Goal: Task Accomplishment & Management: Manage account settings

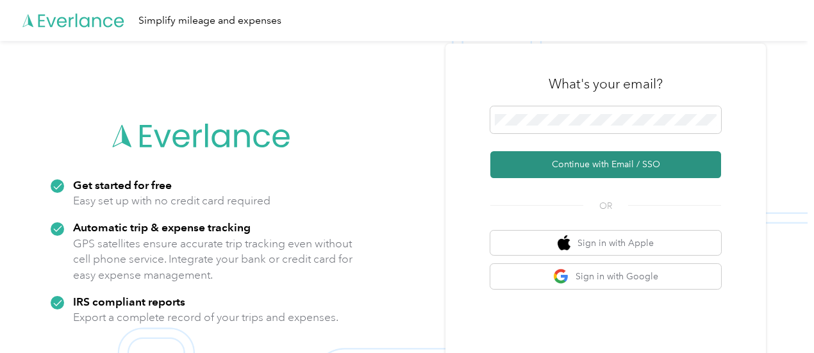
click at [548, 165] on button "Continue with Email / SSO" at bounding box center [606, 164] width 231 height 27
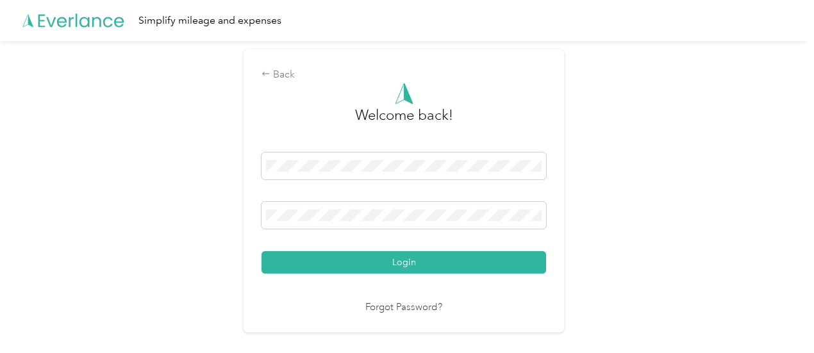
click at [297, 279] on div "Welcome back! Login Forgot Password?" at bounding box center [404, 199] width 285 height 233
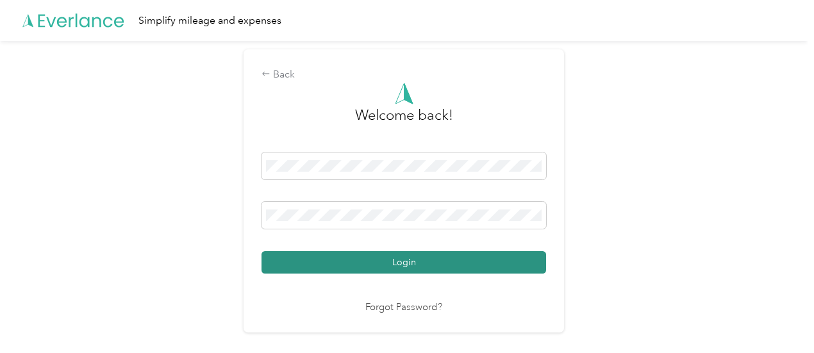
click at [297, 267] on button "Login" at bounding box center [404, 262] width 285 height 22
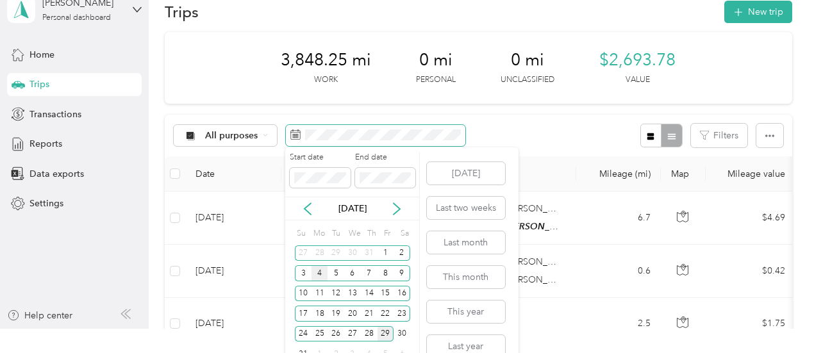
scroll to position [42, 0]
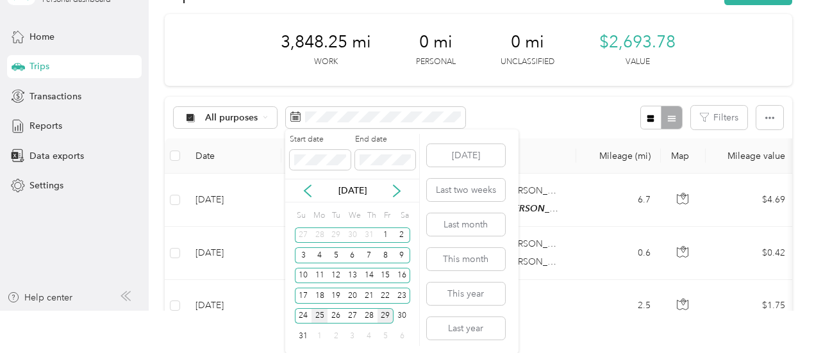
click at [321, 312] on div "25" at bounding box center [320, 316] width 17 height 16
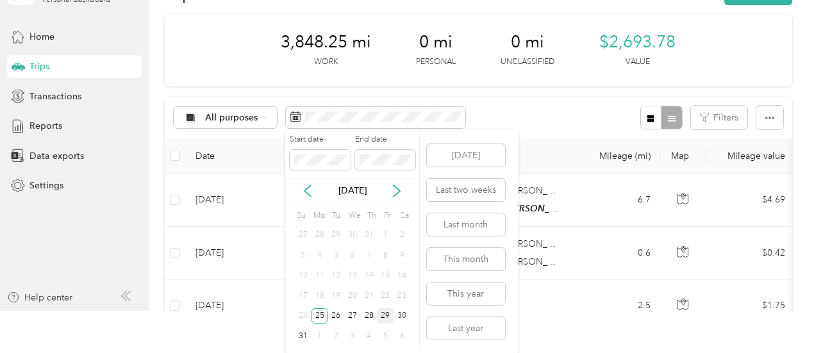
click at [386, 312] on div "29" at bounding box center [386, 316] width 17 height 16
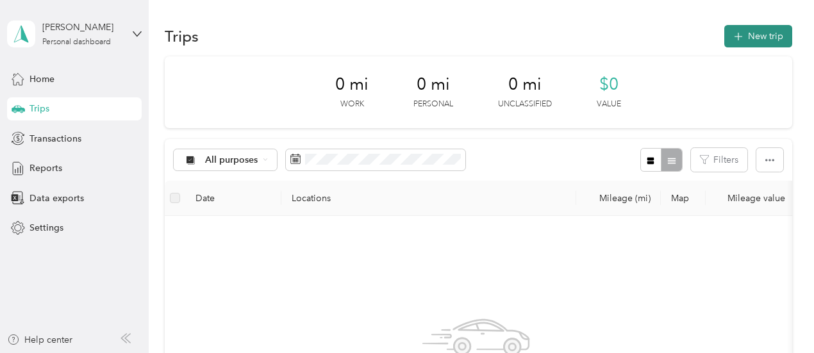
click at [768, 44] on button "New trip" at bounding box center [759, 36] width 68 height 22
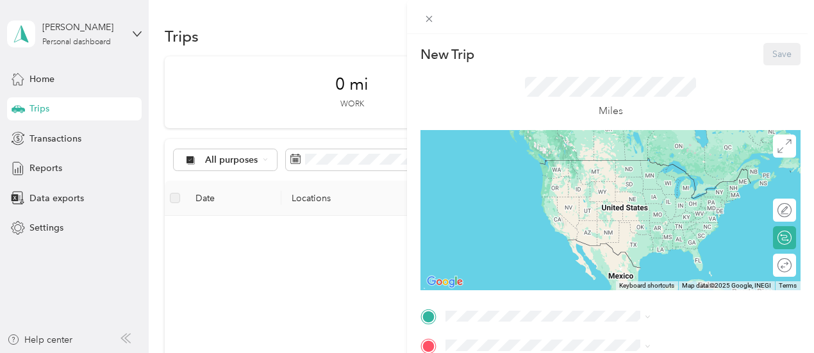
scroll to position [64, 0]
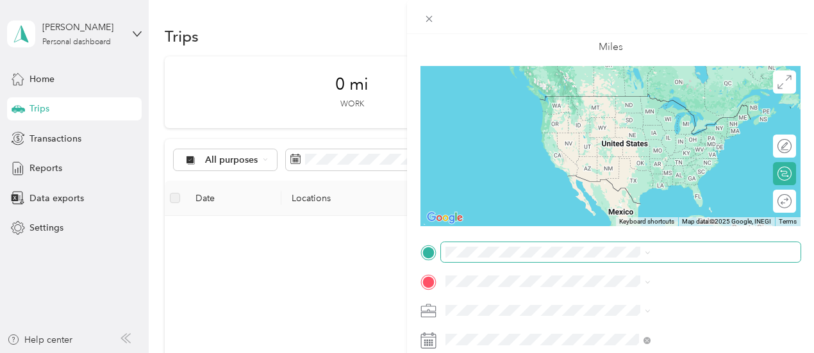
click at [628, 259] on span at bounding box center [621, 252] width 360 height 21
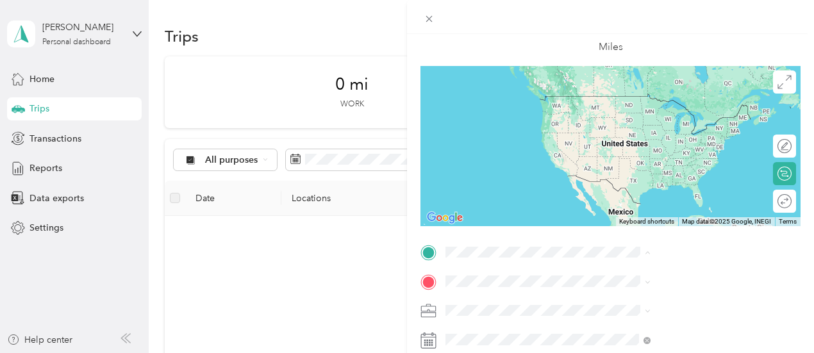
click at [626, 101] on strong "[STREET_ADDRESS][PERSON_NAME][PERSON_NAME]" at bounding box center [693, 106] width 176 height 22
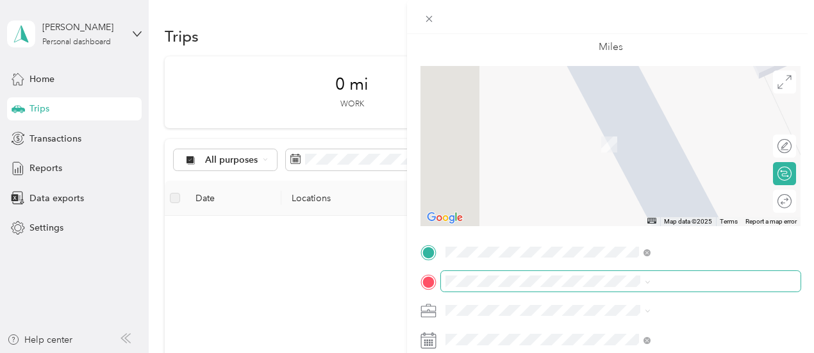
click at [612, 271] on span at bounding box center [621, 281] width 360 height 21
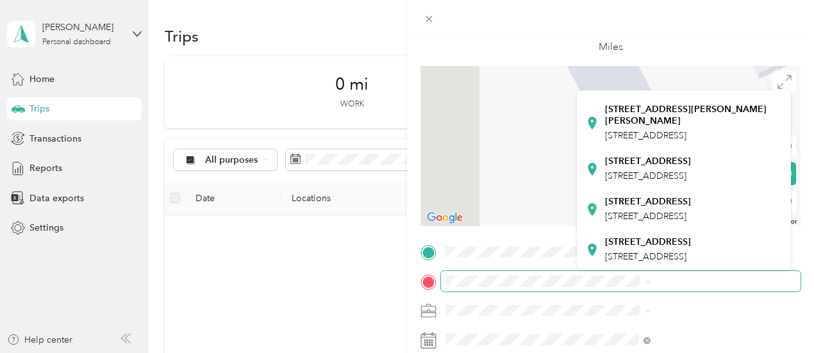
scroll to position [257, 0]
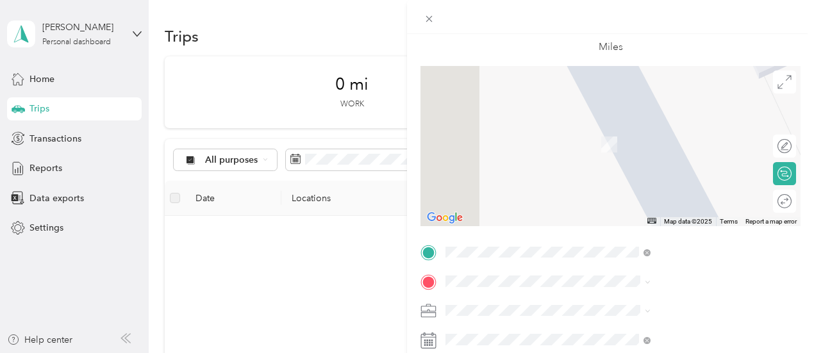
click at [637, 180] on div "[STREET_ADDRESS] [STREET_ADDRESS]" at bounding box center [648, 166] width 86 height 27
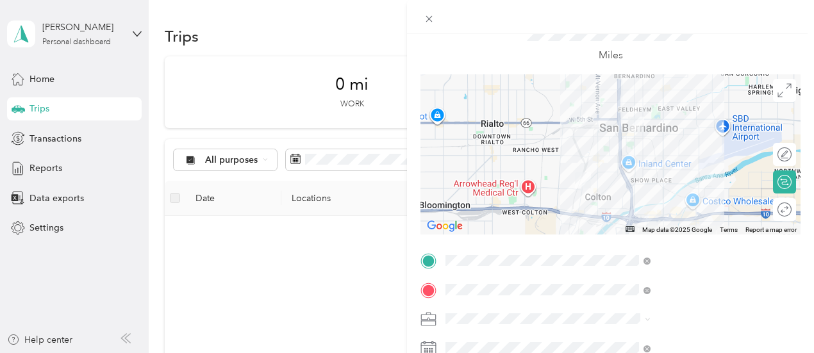
scroll to position [128, 0]
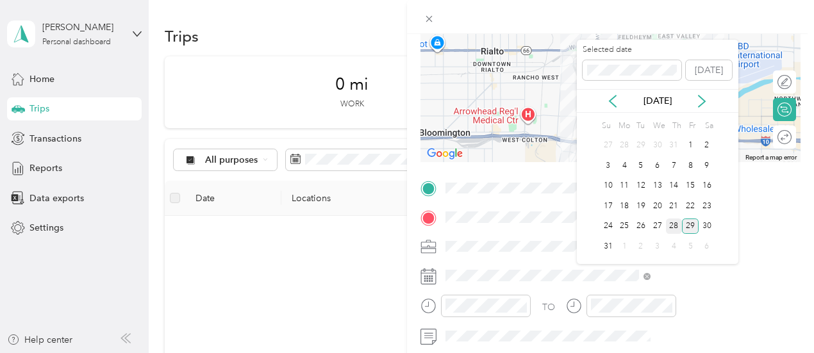
click at [678, 226] on div "28" at bounding box center [674, 227] width 17 height 16
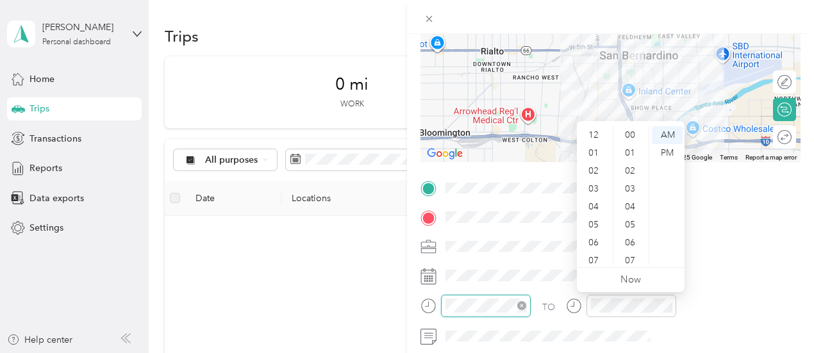
scroll to position [77, 0]
click at [594, 225] on div "09" at bounding box center [595, 220] width 31 height 18
click at [632, 198] on div "15" at bounding box center [631, 194] width 31 height 18
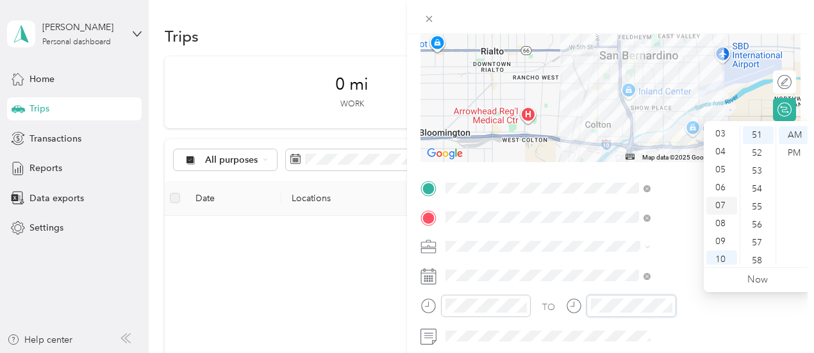
scroll to position [77, 0]
click at [716, 223] on div "09" at bounding box center [722, 220] width 31 height 18
click at [762, 134] on div "26" at bounding box center [758, 135] width 31 height 18
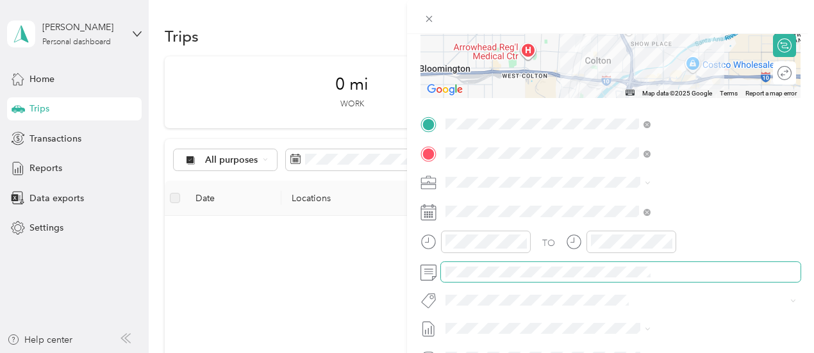
scroll to position [0, 0]
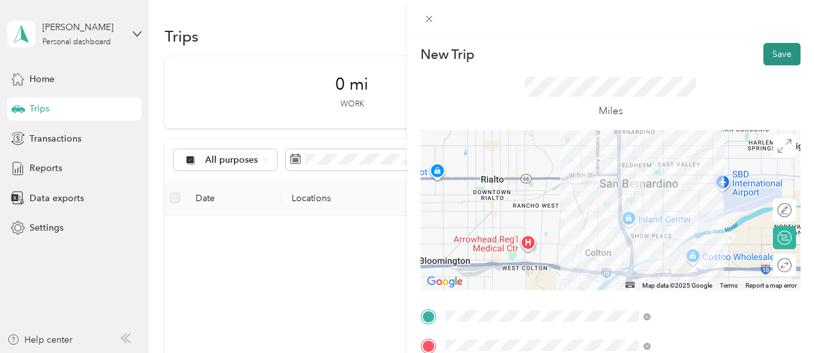
click at [766, 48] on button "Save" at bounding box center [782, 54] width 37 height 22
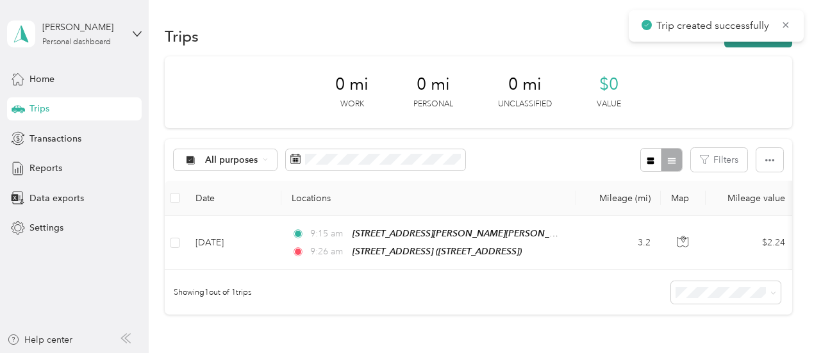
click at [754, 42] on button "New trip" at bounding box center [759, 36] width 68 height 22
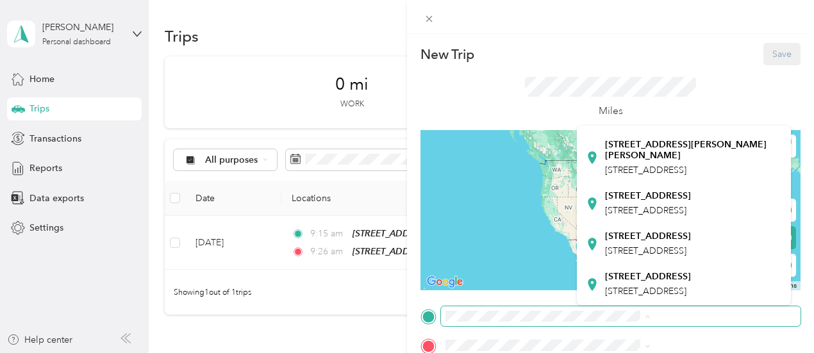
scroll to position [257, 0]
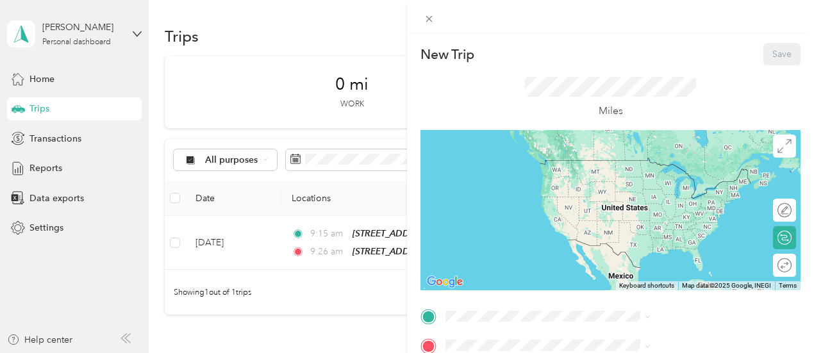
click at [671, 200] on strong "[STREET_ADDRESS]" at bounding box center [648, 195] width 86 height 12
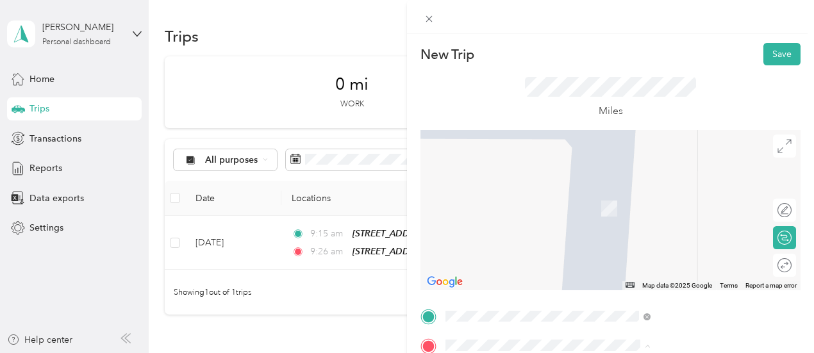
click at [652, 214] on span "[STREET_ADDRESS][PERSON_NAME]" at bounding box center [681, 219] width 153 height 11
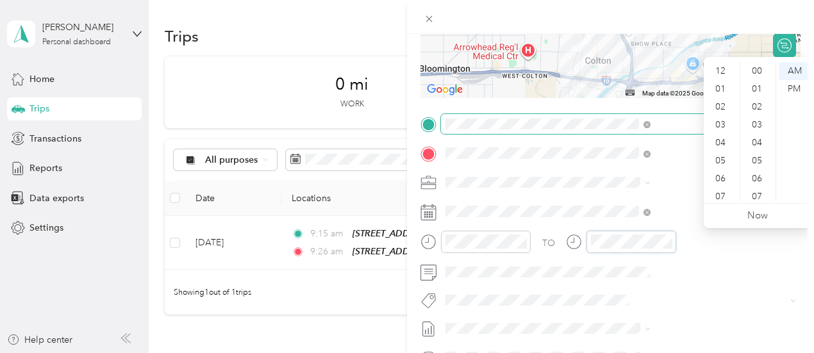
scroll to position [77, 0]
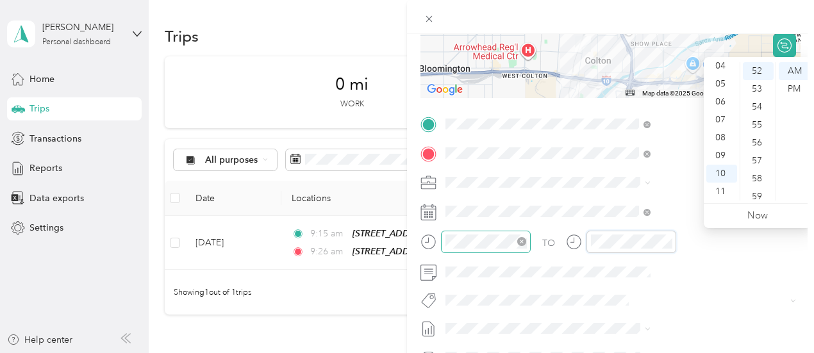
click at [531, 248] on div at bounding box center [486, 242] width 90 height 22
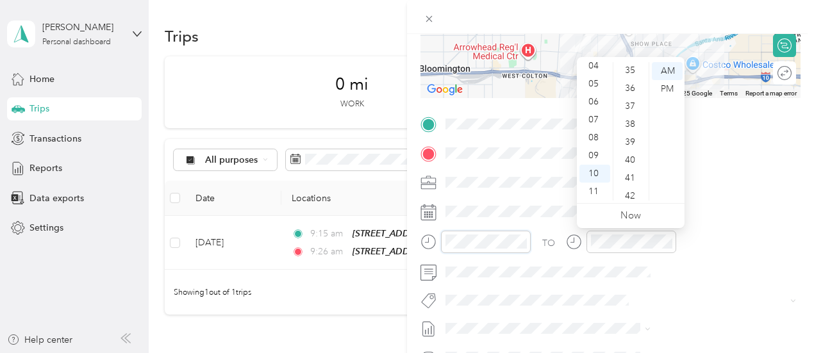
scroll to position [618, 0]
click at [624, 121] on div "37" at bounding box center [631, 117] width 31 height 18
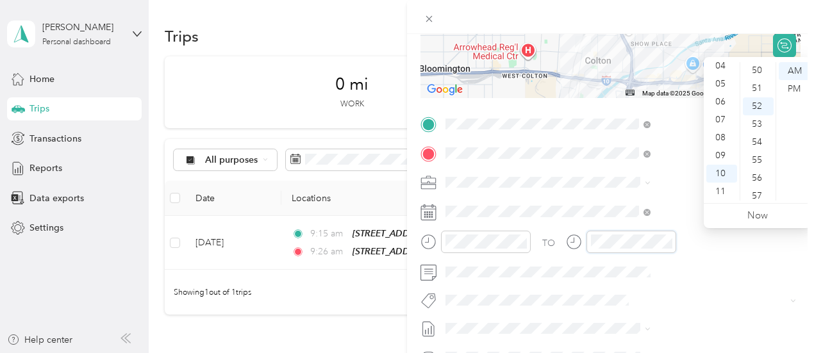
scroll to position [875, 0]
click at [760, 115] on div "51" at bounding box center [758, 112] width 31 height 18
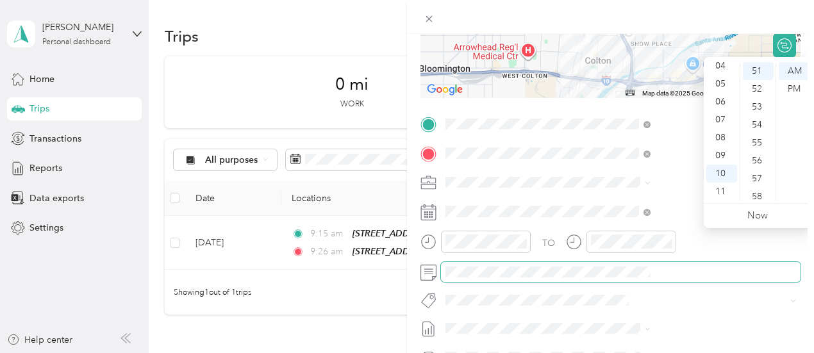
click at [669, 265] on span at bounding box center [621, 272] width 360 height 21
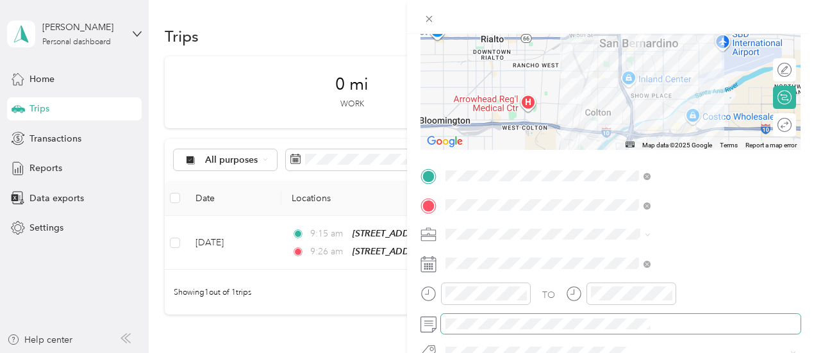
scroll to position [0, 0]
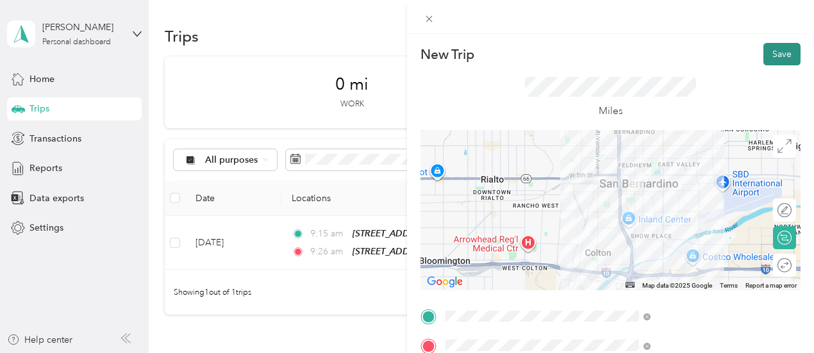
click at [772, 55] on button "Save" at bounding box center [782, 54] width 37 height 22
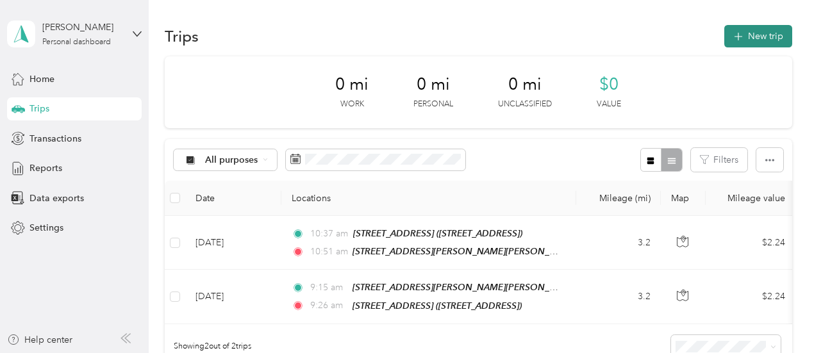
click at [741, 28] on button "New trip" at bounding box center [759, 36] width 68 height 22
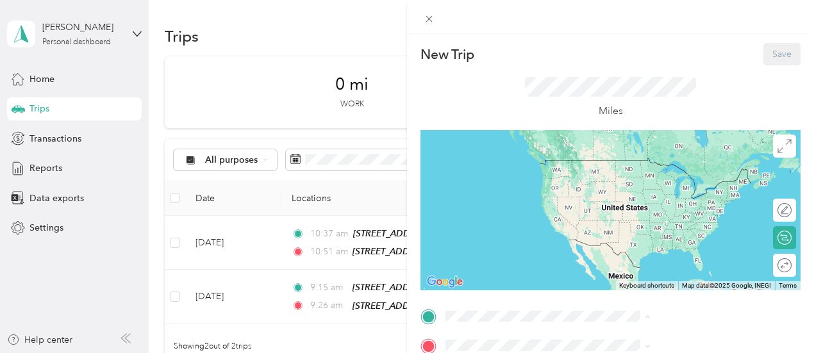
click at [625, 164] on strong "[STREET_ADDRESS][PERSON_NAME][PERSON_NAME]" at bounding box center [693, 170] width 176 height 22
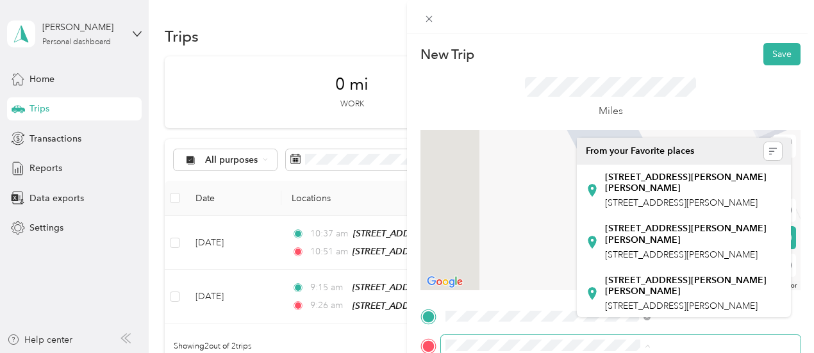
scroll to position [64, 0]
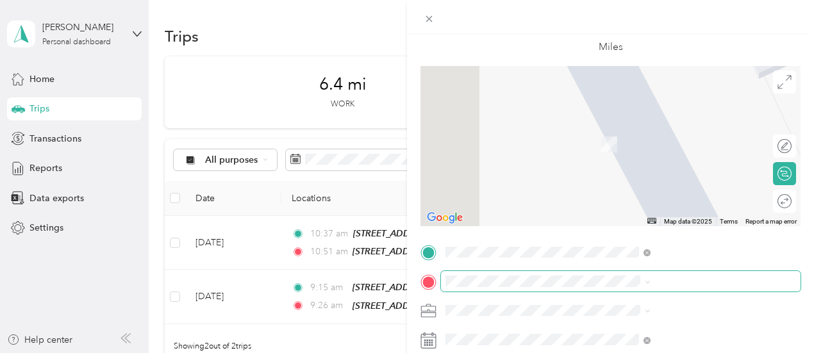
click at [633, 289] on span at bounding box center [621, 281] width 360 height 21
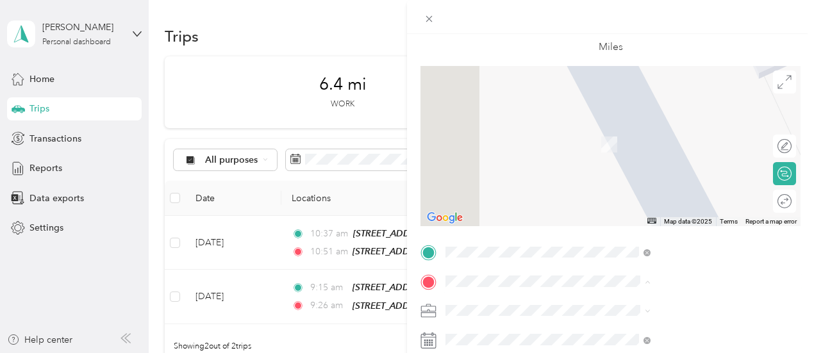
click at [647, 138] on span "[STREET_ADDRESS][PERSON_NAME][US_STATE]" at bounding box center [693, 131] width 176 height 22
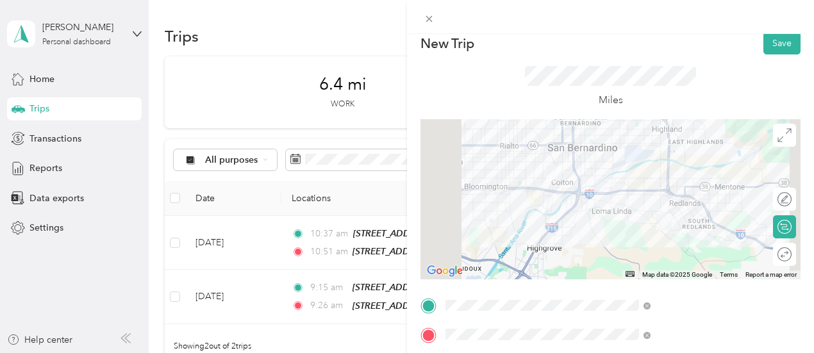
scroll to position [0, 0]
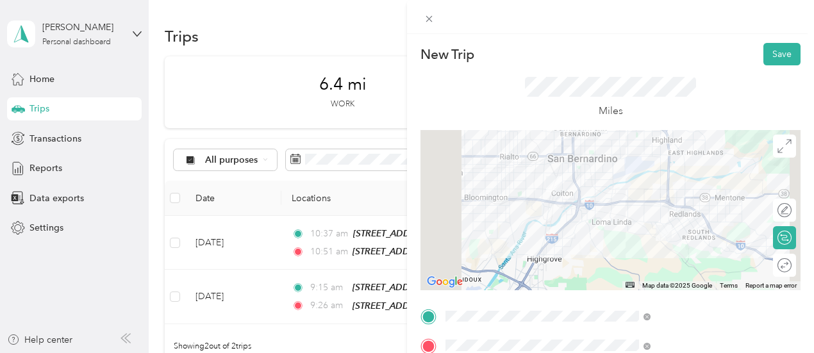
click at [673, 224] on div at bounding box center [611, 210] width 380 height 160
click at [697, 201] on div at bounding box center [611, 210] width 380 height 160
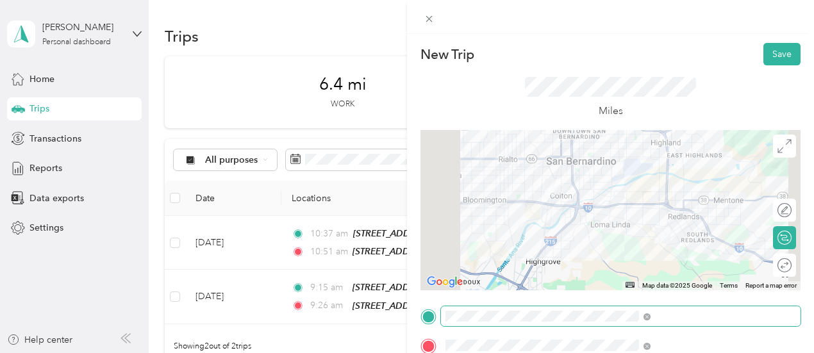
scroll to position [128, 0]
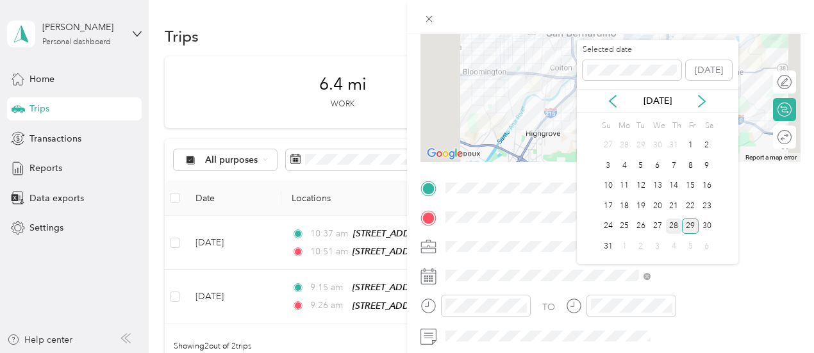
click at [678, 225] on div "28" at bounding box center [674, 227] width 17 height 16
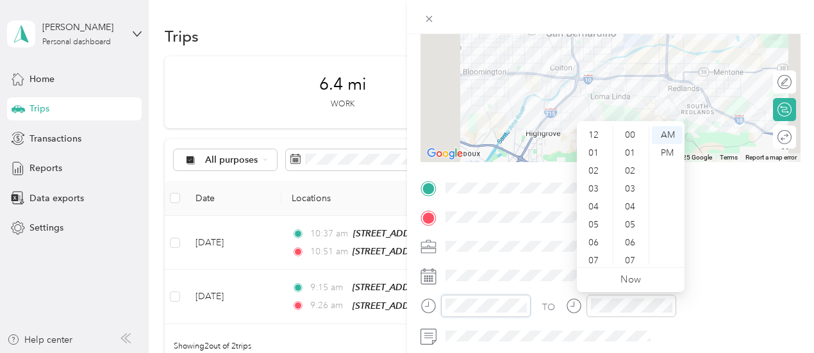
scroll to position [939, 0]
click at [600, 254] on div "11" at bounding box center [595, 256] width 31 height 18
click at [632, 143] on div "31" at bounding box center [631, 138] width 31 height 18
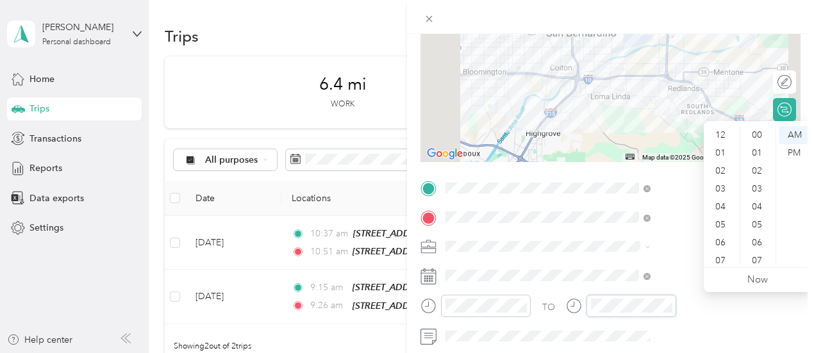
scroll to position [939, 0]
drag, startPoint x: 723, startPoint y: 255, endPoint x: 737, endPoint y: 242, distance: 19.5
click at [723, 255] on div "11" at bounding box center [722, 256] width 31 height 18
click at [766, 231] on div "54" at bounding box center [758, 230] width 31 height 18
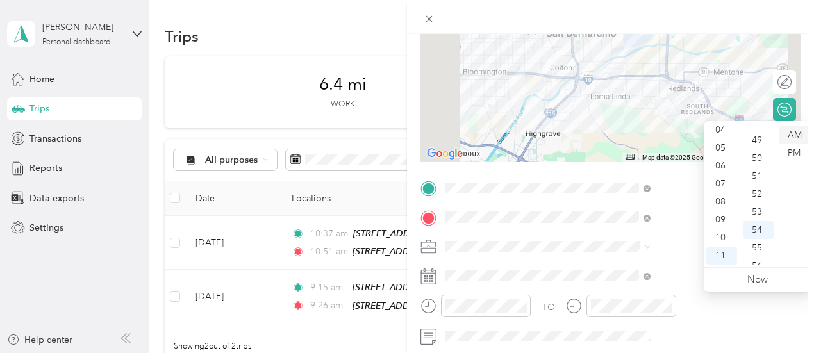
click at [795, 129] on div "AM" at bounding box center [794, 135] width 31 height 18
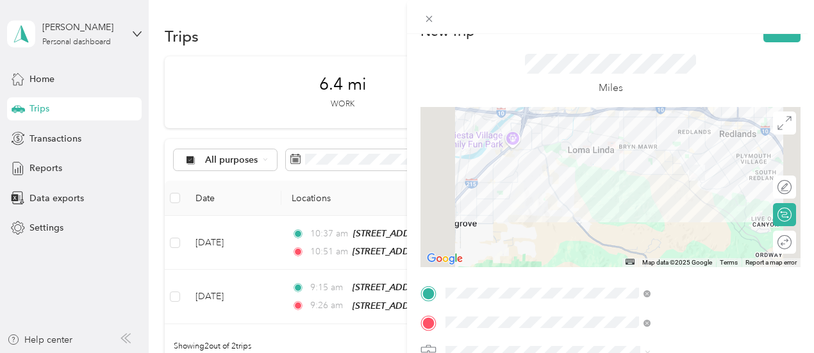
scroll to position [0, 0]
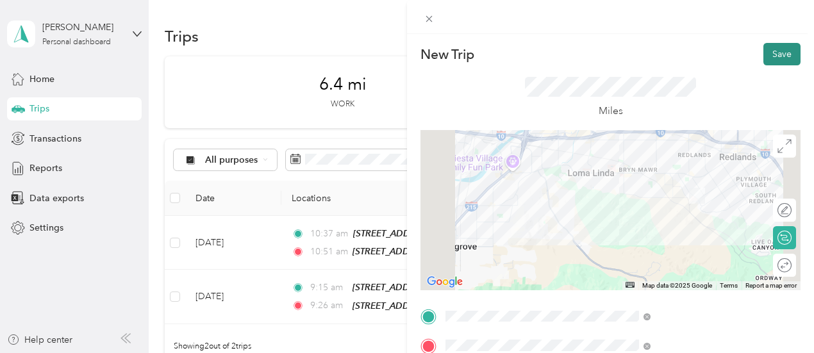
click at [778, 52] on button "Save" at bounding box center [782, 54] width 37 height 22
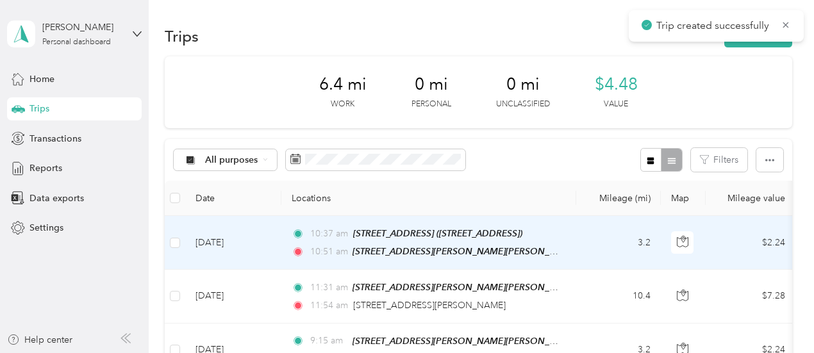
click at [594, 238] on td "3.2" at bounding box center [618, 243] width 85 height 54
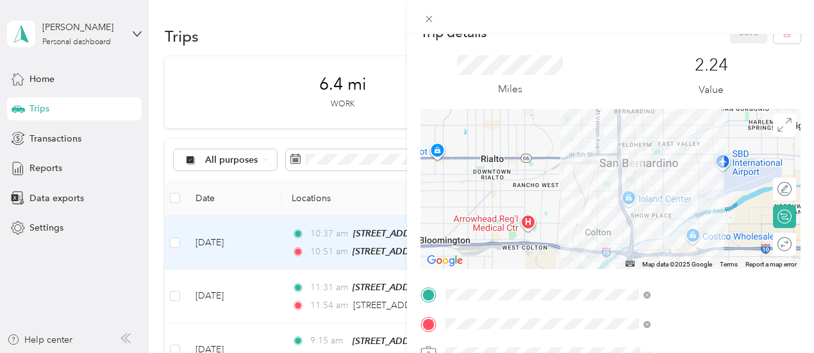
scroll to position [64, 0]
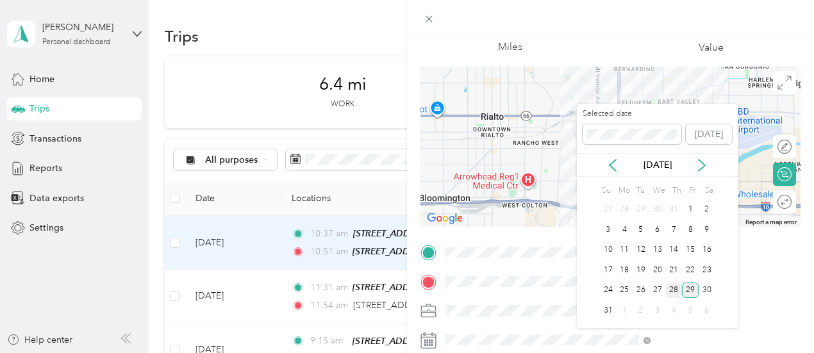
click at [675, 283] on div "28" at bounding box center [674, 291] width 17 height 16
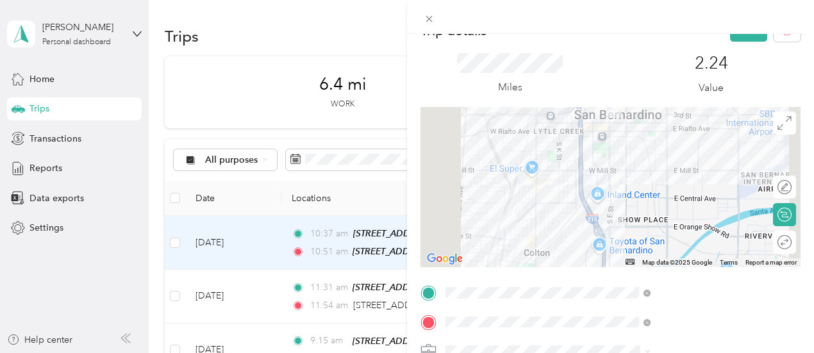
scroll to position [0, 0]
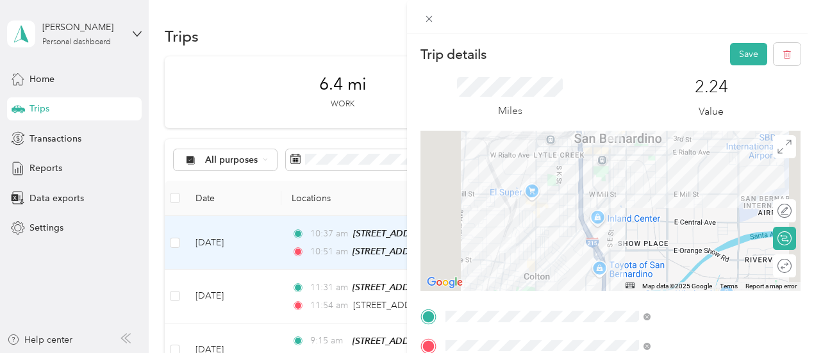
click at [736, 60] on button "Save" at bounding box center [748, 54] width 37 height 22
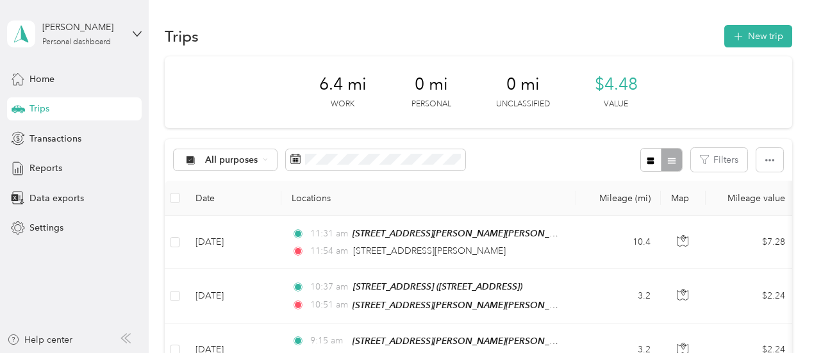
click at [750, 49] on section "Trips New trip 6.4 mi Work 0 mi Personal 0 mi Unclassified $4.48 Value All purp…" at bounding box center [479, 244] width 628 height 445
click at [740, 38] on icon "button" at bounding box center [738, 36] width 15 height 15
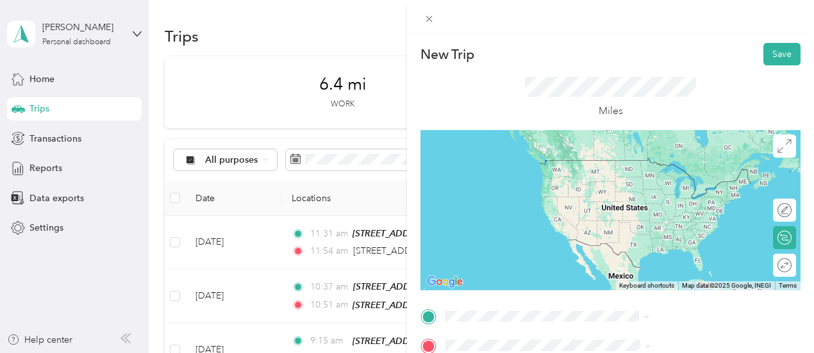
click at [656, 169] on span "[STREET_ADDRESS][PERSON_NAME][US_STATE]" at bounding box center [693, 166] width 176 height 22
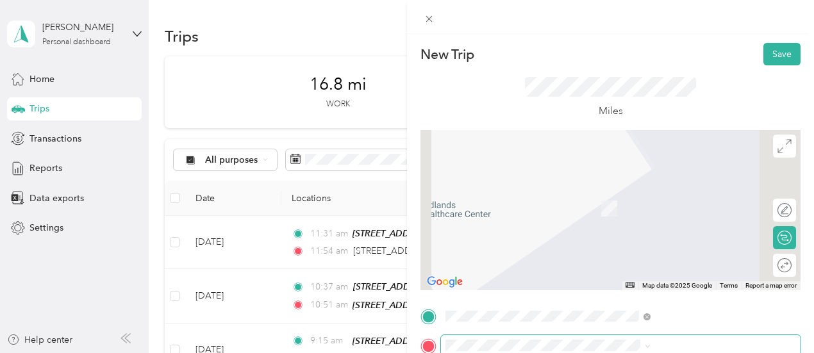
click at [600, 339] on span at bounding box center [621, 345] width 360 height 21
click at [667, 194] on span "[STREET_ADDRESS][US_STATE]" at bounding box center [669, 189] width 128 height 12
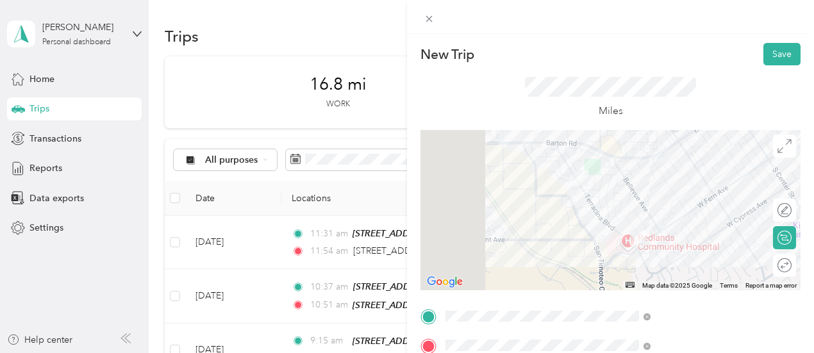
click at [703, 201] on div at bounding box center [611, 210] width 380 height 160
click at [686, 211] on div at bounding box center [611, 210] width 380 height 160
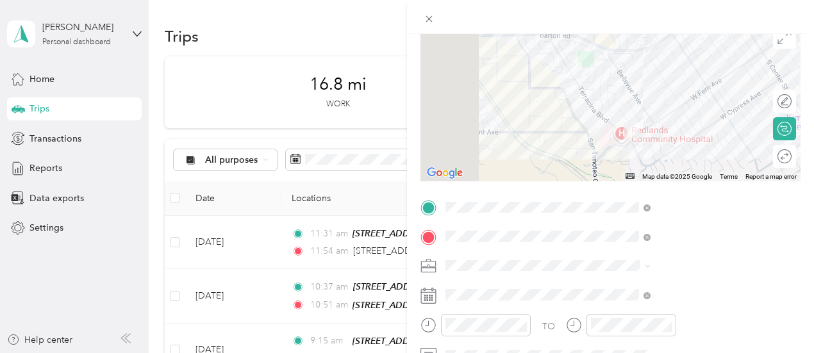
scroll to position [128, 0]
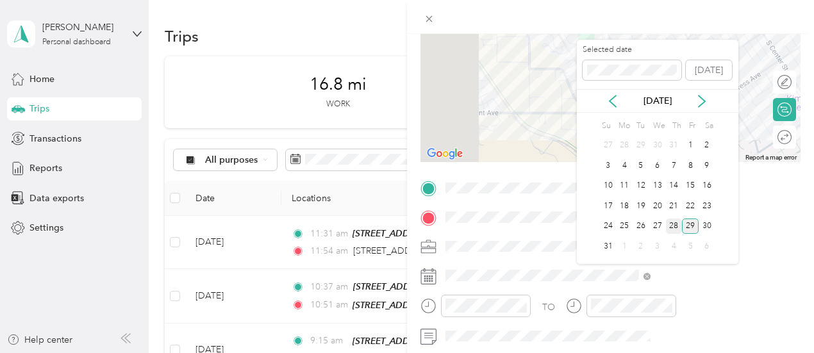
click at [672, 227] on div "28" at bounding box center [674, 227] width 17 height 16
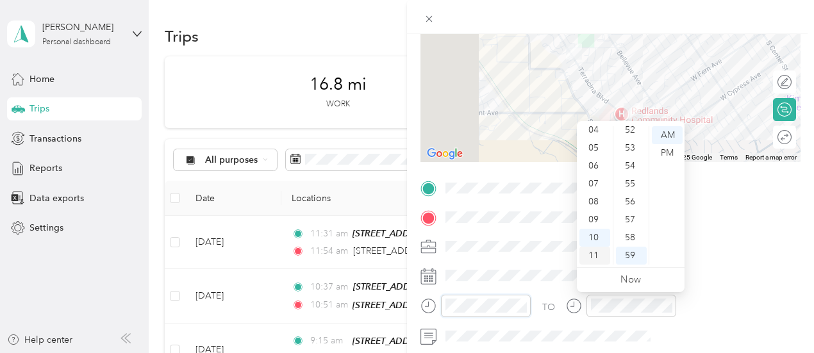
scroll to position [0, 0]
click at [598, 133] on div "12" at bounding box center [595, 135] width 31 height 18
click at [632, 193] on div "03" at bounding box center [631, 189] width 31 height 18
click at [662, 153] on div "PM" at bounding box center [667, 153] width 31 height 18
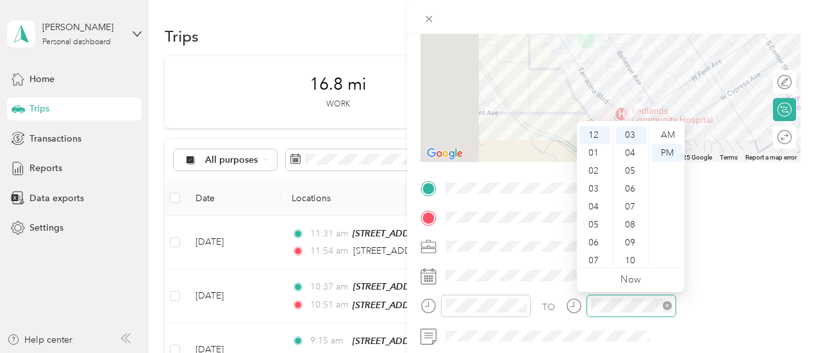
click at [677, 306] on div at bounding box center [632, 306] width 90 height 22
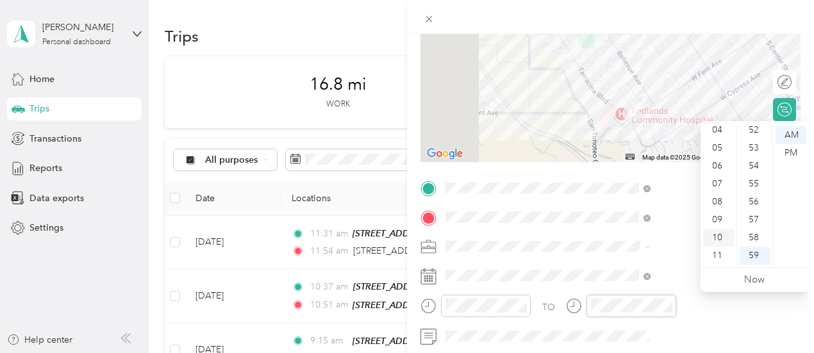
scroll to position [0, 0]
click at [714, 128] on div "12" at bounding box center [718, 135] width 31 height 18
click at [755, 248] on div "06" at bounding box center [755, 243] width 31 height 18
click at [791, 156] on div "PM" at bounding box center [791, 153] width 31 height 18
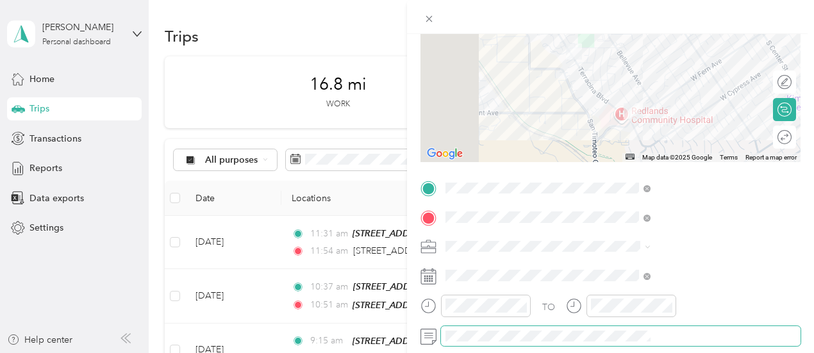
scroll to position [0, 3]
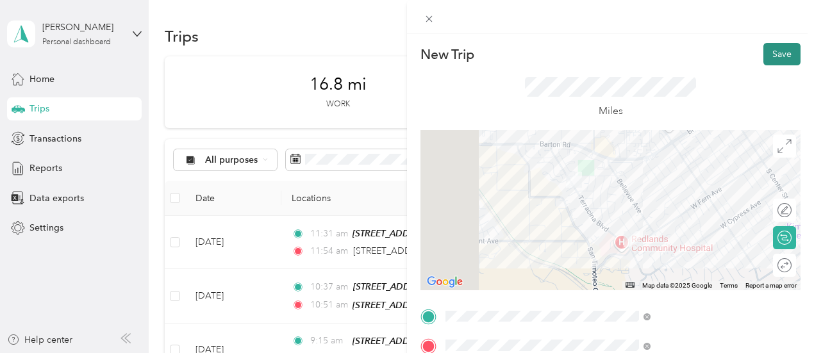
click at [771, 58] on button "Save" at bounding box center [782, 54] width 37 height 22
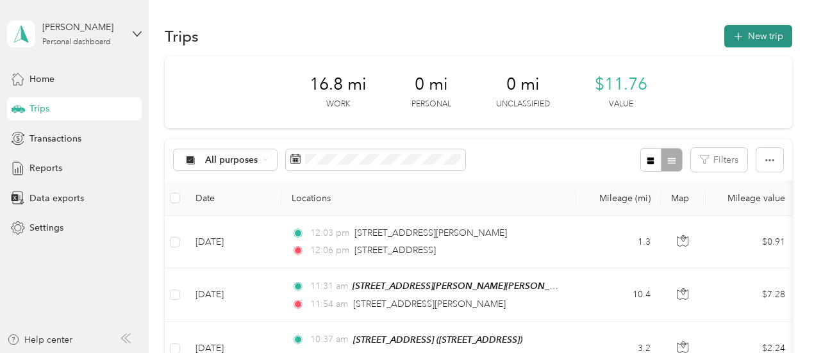
click at [763, 29] on button "New trip" at bounding box center [759, 36] width 68 height 22
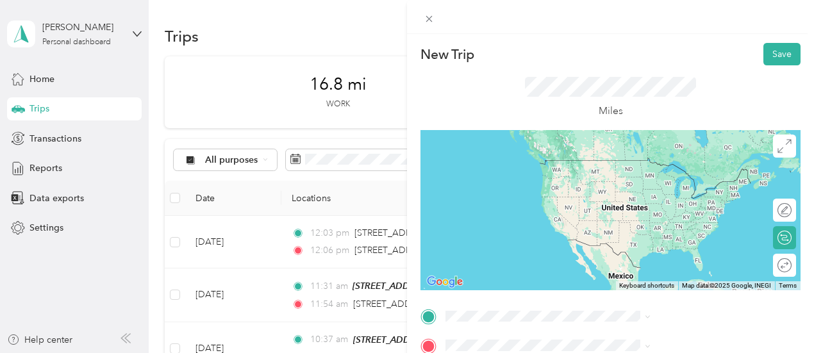
click at [665, 166] on span "[STREET_ADDRESS][US_STATE]" at bounding box center [669, 161] width 128 height 12
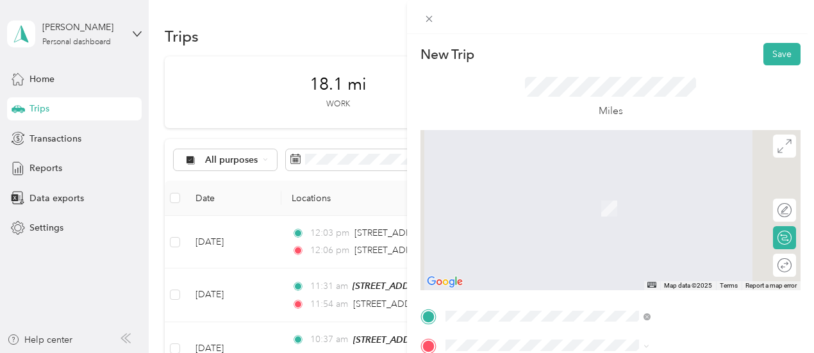
click at [657, 222] on span "[STREET_ADDRESS][US_STATE]" at bounding box center [669, 216] width 128 height 12
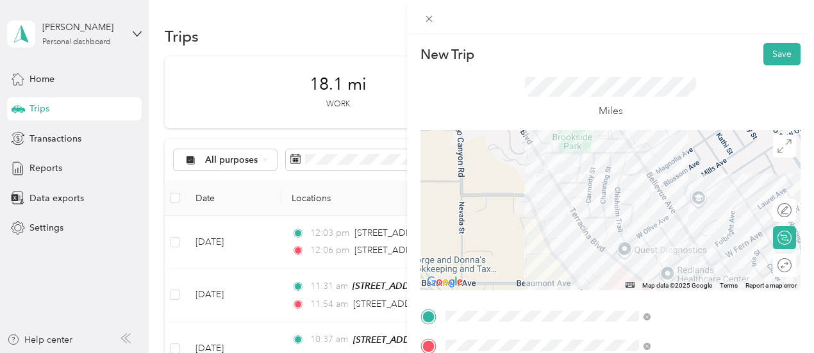
click at [707, 167] on div at bounding box center [611, 210] width 380 height 160
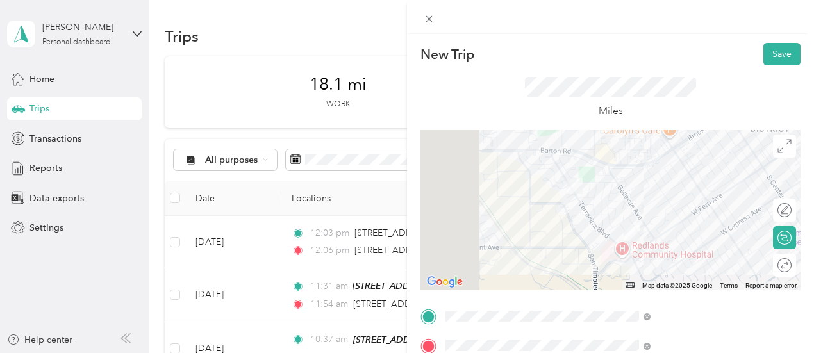
click at [669, 234] on div at bounding box center [611, 210] width 380 height 160
click at [684, 219] on div at bounding box center [611, 210] width 380 height 160
click at [685, 220] on div at bounding box center [611, 210] width 380 height 160
click at [687, 224] on div at bounding box center [611, 210] width 380 height 160
click at [685, 223] on div at bounding box center [611, 210] width 380 height 160
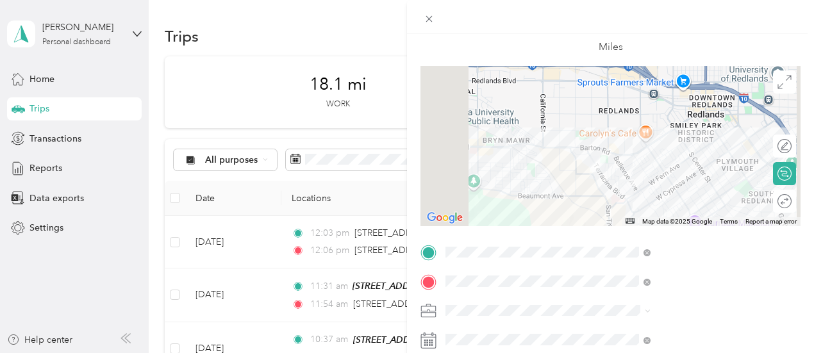
scroll to position [128, 0]
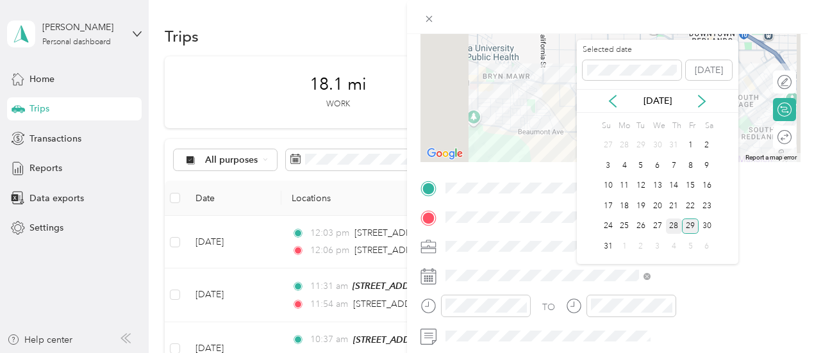
click at [675, 228] on div "28" at bounding box center [674, 227] width 17 height 16
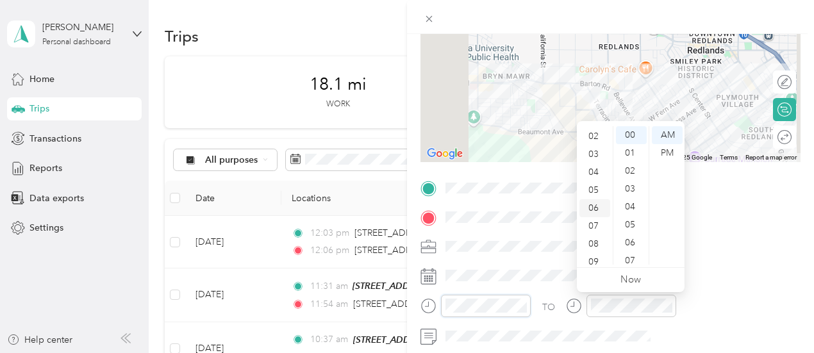
scroll to position [0, 0]
click at [601, 134] on div "12" at bounding box center [595, 135] width 31 height 18
click at [634, 196] on div "21" at bounding box center [631, 192] width 31 height 18
click at [630, 152] on div "22" at bounding box center [631, 153] width 31 height 18
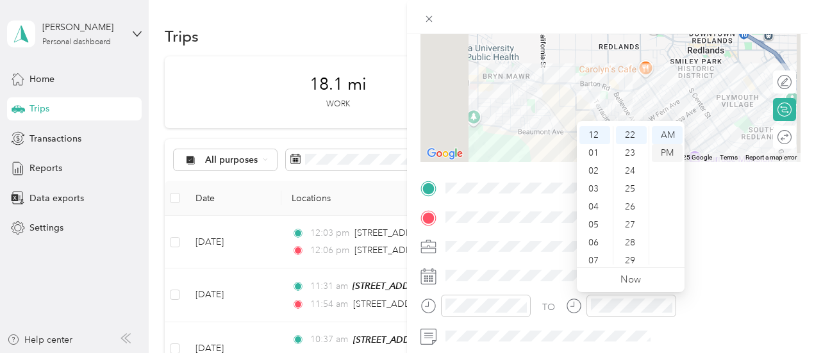
click at [669, 149] on div "PM" at bounding box center [667, 153] width 31 height 18
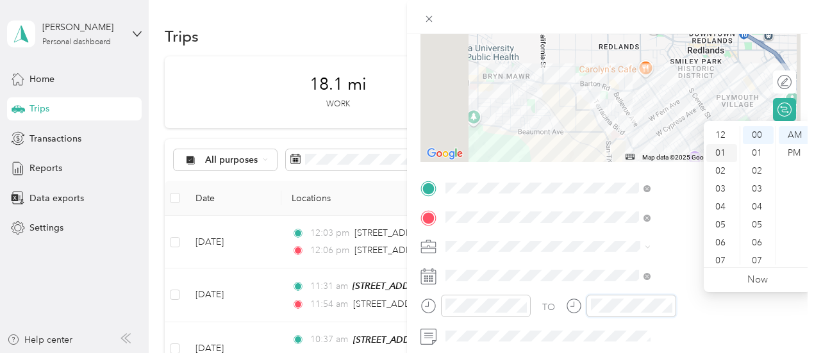
scroll to position [0, 0]
click at [721, 136] on div "12" at bounding box center [722, 135] width 31 height 18
click at [757, 137] on div "25" at bounding box center [758, 135] width 31 height 18
click at [804, 155] on div "PM" at bounding box center [794, 153] width 31 height 18
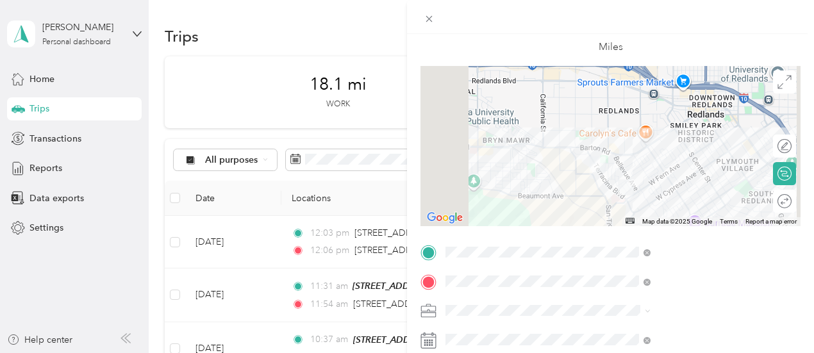
scroll to position [0, 0]
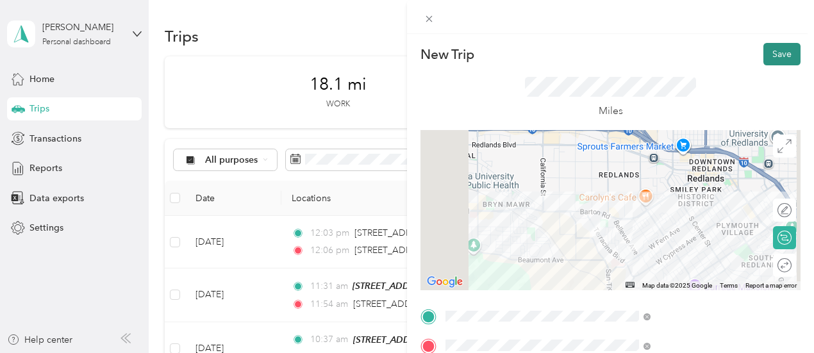
click at [768, 65] on button "Save" at bounding box center [782, 54] width 37 height 22
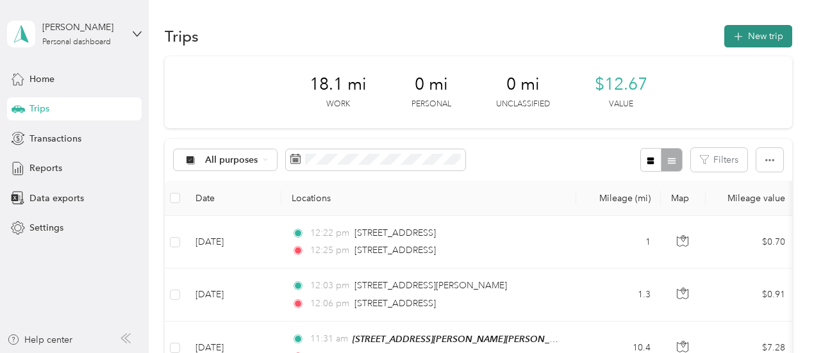
click at [743, 40] on button "New trip" at bounding box center [759, 36] width 68 height 22
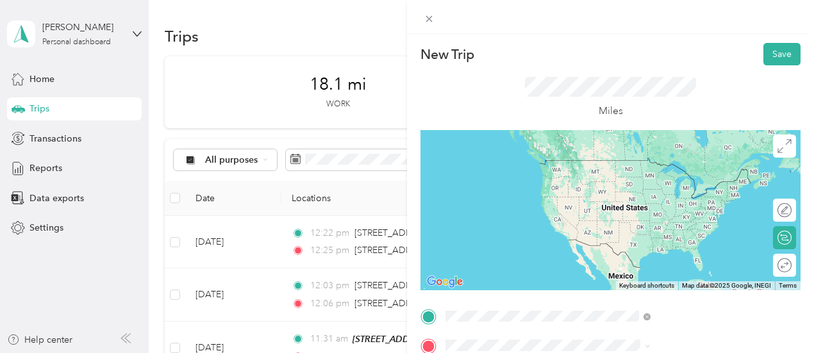
click at [623, 192] on span "[STREET_ADDRESS][US_STATE]" at bounding box center [669, 187] width 128 height 12
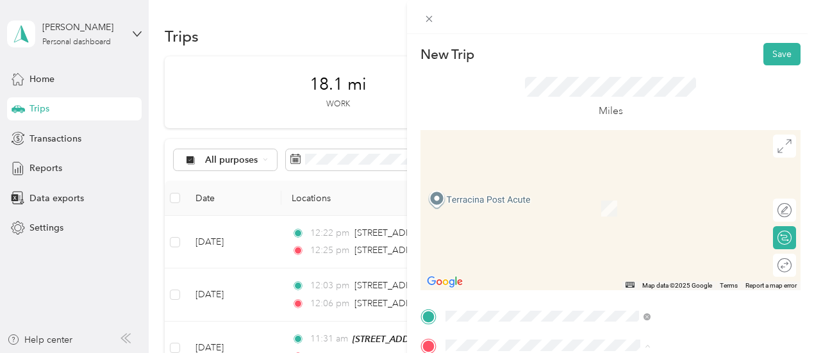
click at [643, 219] on span "[STREET_ADDRESS][PERSON_NAME]" at bounding box center [681, 219] width 153 height 11
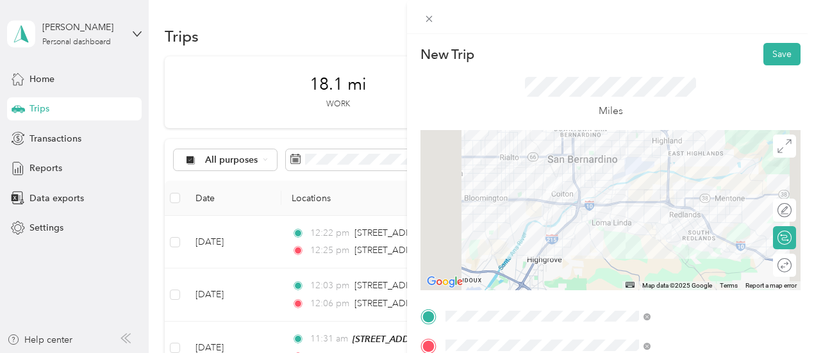
click at [637, 219] on div at bounding box center [611, 210] width 380 height 160
click at [635, 183] on div at bounding box center [611, 210] width 380 height 160
click at [620, 206] on div at bounding box center [611, 210] width 380 height 160
click at [627, 221] on div at bounding box center [611, 210] width 380 height 160
click at [630, 217] on div at bounding box center [611, 210] width 380 height 160
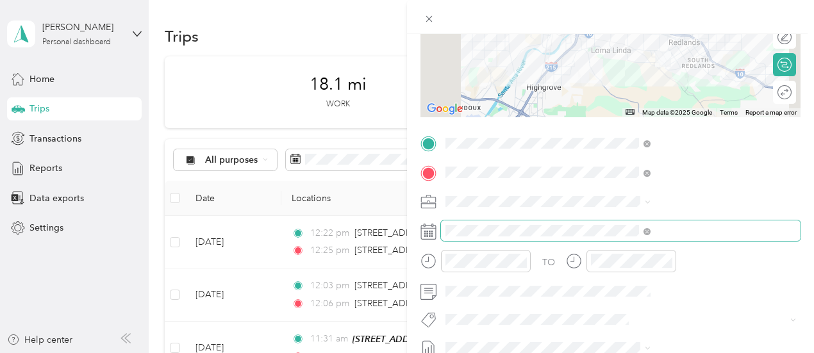
scroll to position [192, 0]
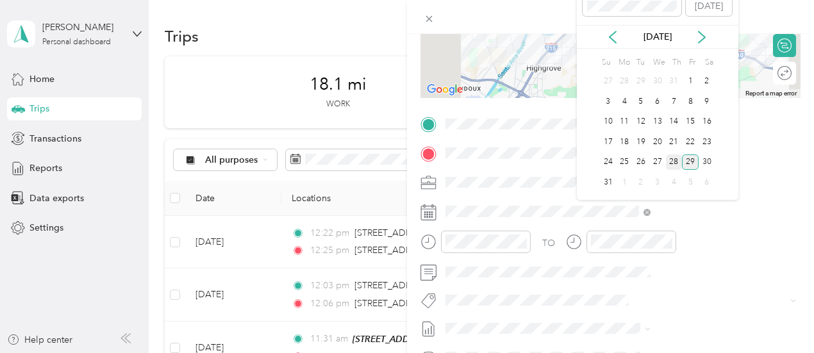
click at [671, 164] on div "28" at bounding box center [674, 163] width 17 height 16
